Goal: Information Seeking & Learning: Learn about a topic

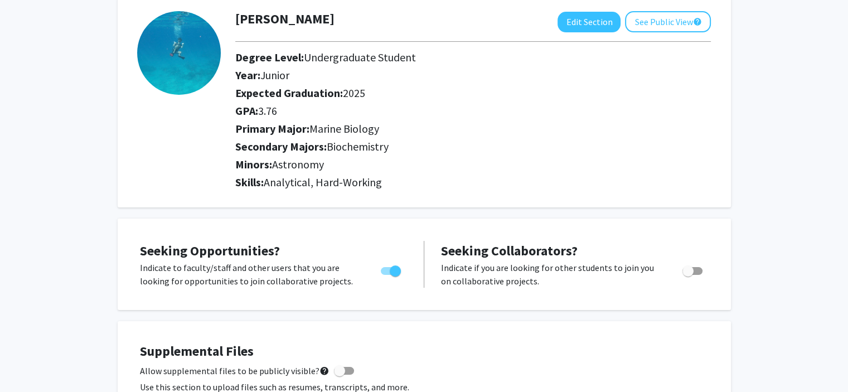
scroll to position [67, 0]
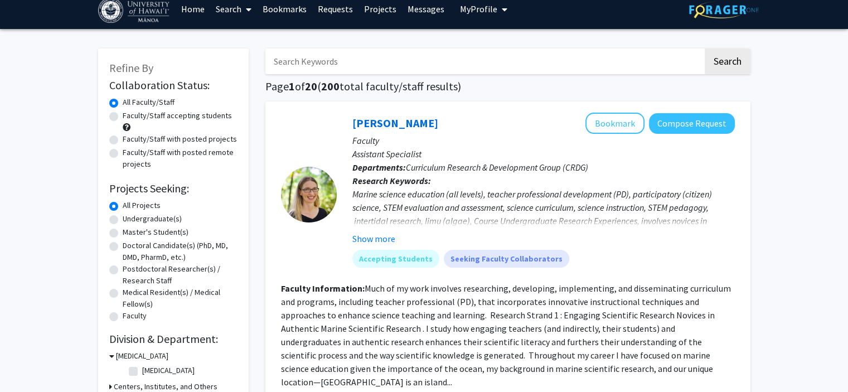
scroll to position [9, 0]
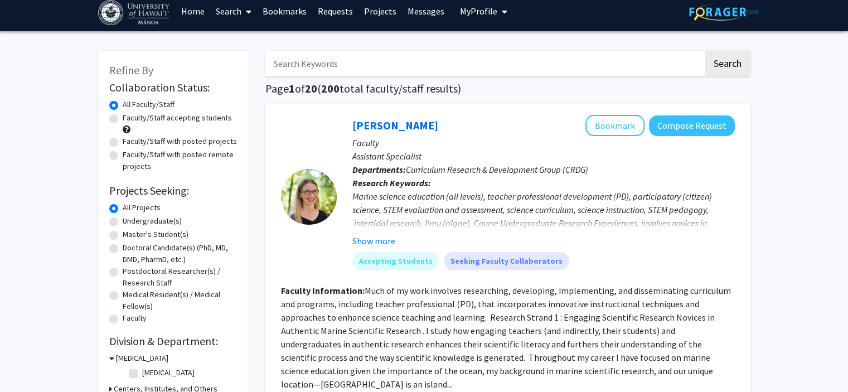
click at [118, 218] on div "Undergraduate(s)" at bounding box center [173, 221] width 128 height 13
click at [108, 220] on div "Refine By Collaboration Status: Collaboration Status All Faculty/Staff Collabor…" at bounding box center [173, 381] width 151 height 660
click at [123, 220] on label "Undergraduate(s)" at bounding box center [152, 221] width 59 height 12
click at [123, 220] on input "Undergraduate(s)" at bounding box center [126, 218] width 7 height 7
radio input "true"
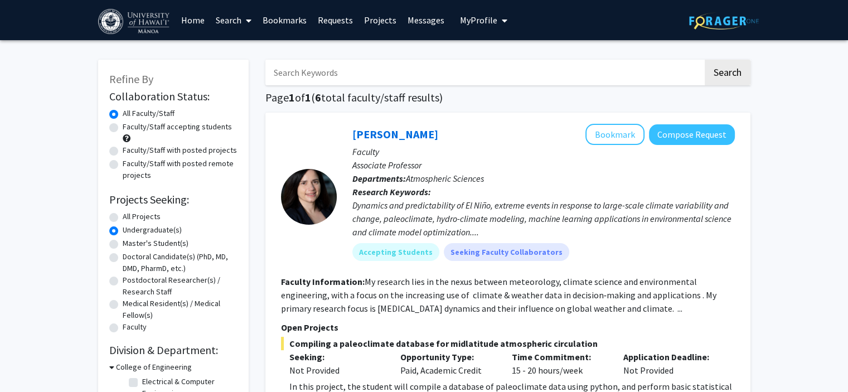
click at [123, 232] on label "Undergraduate(s)" at bounding box center [152, 230] width 59 height 12
click at [123, 231] on input "Undergraduate(s)" at bounding box center [126, 227] width 7 height 7
click at [123, 221] on label "All Projects" at bounding box center [142, 217] width 38 height 12
click at [123, 218] on input "All Projects" at bounding box center [126, 214] width 7 height 7
radio input "true"
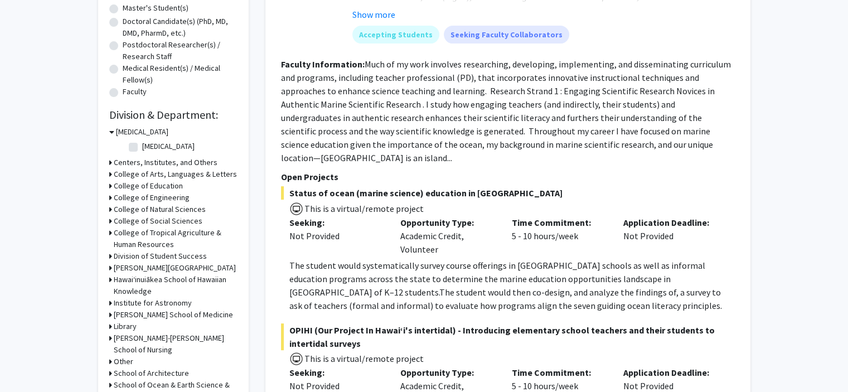
scroll to position [234, 0]
click at [154, 211] on h3 "College of Natural Sciences" at bounding box center [160, 211] width 92 height 12
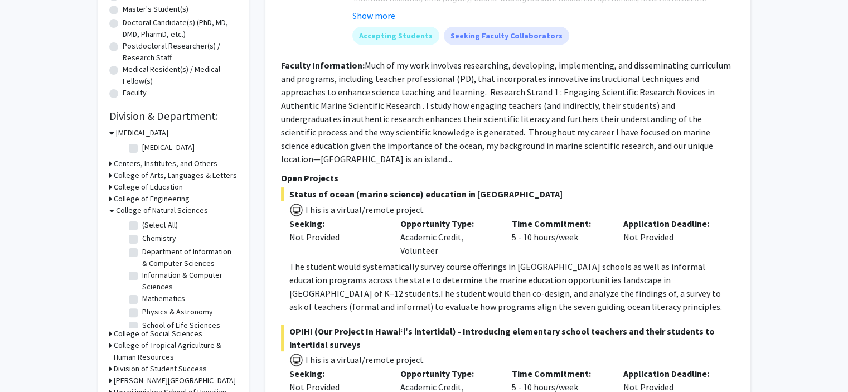
click at [141, 229] on fg-checkbox "(Select All) (Select All)" at bounding box center [182, 225] width 106 height 13
click at [129, 231] on fg-checkbox "(Select All) (Select All)" at bounding box center [182, 225] width 106 height 13
click at [142, 241] on label "Chemistry" at bounding box center [159, 238] width 34 height 12
click at [142, 240] on input "Chemistry" at bounding box center [145, 235] width 7 height 7
checkbox input "true"
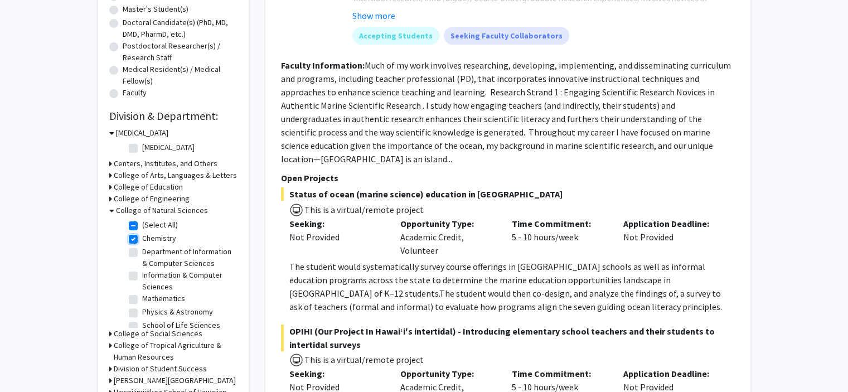
checkbox input "true"
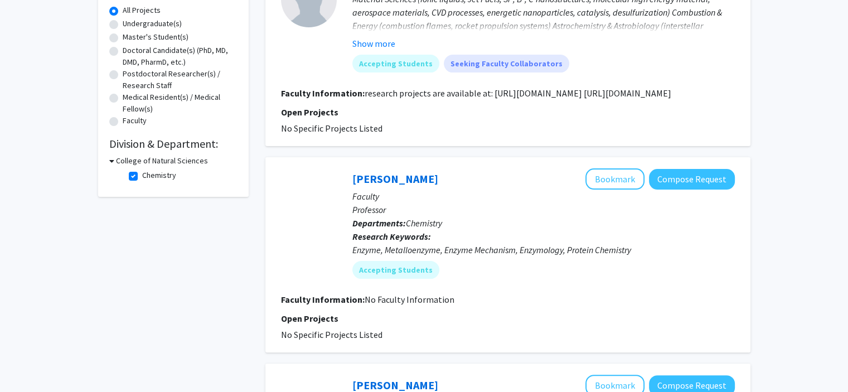
scroll to position [207, 0]
click at [123, 167] on div "College of Natural Sciences Chemistry Chemistry" at bounding box center [173, 169] width 128 height 31
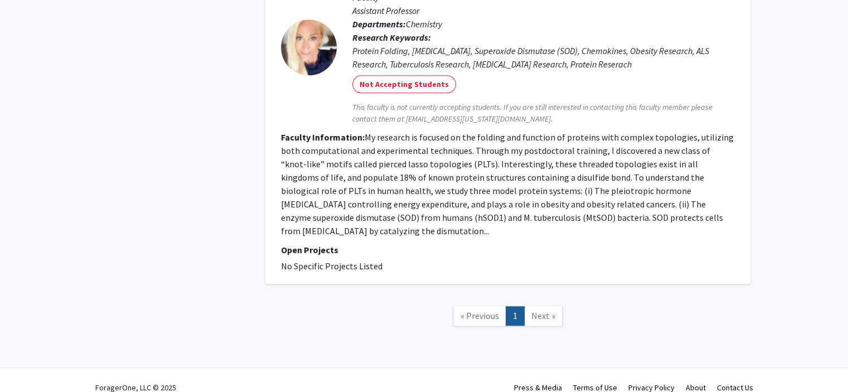
scroll to position [924, 0]
click at [571, 322] on nav "« Previous 1 Next »" at bounding box center [507, 318] width 485 height 45
click at [537, 311] on span "Next »" at bounding box center [543, 316] width 24 height 11
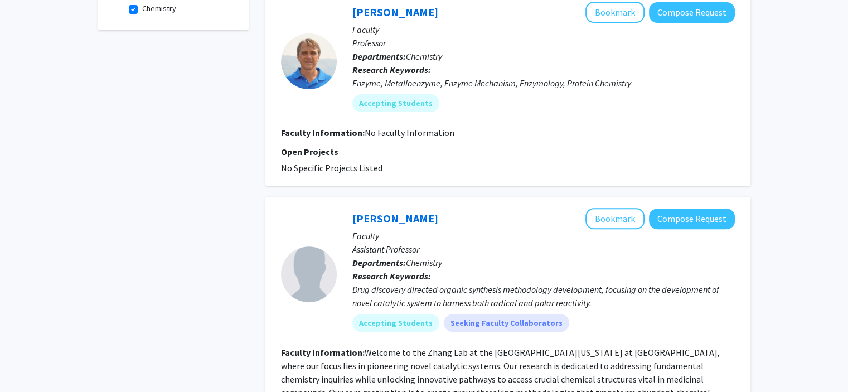
scroll to position [372, 0]
